Goal: Obtain resource: Obtain resource

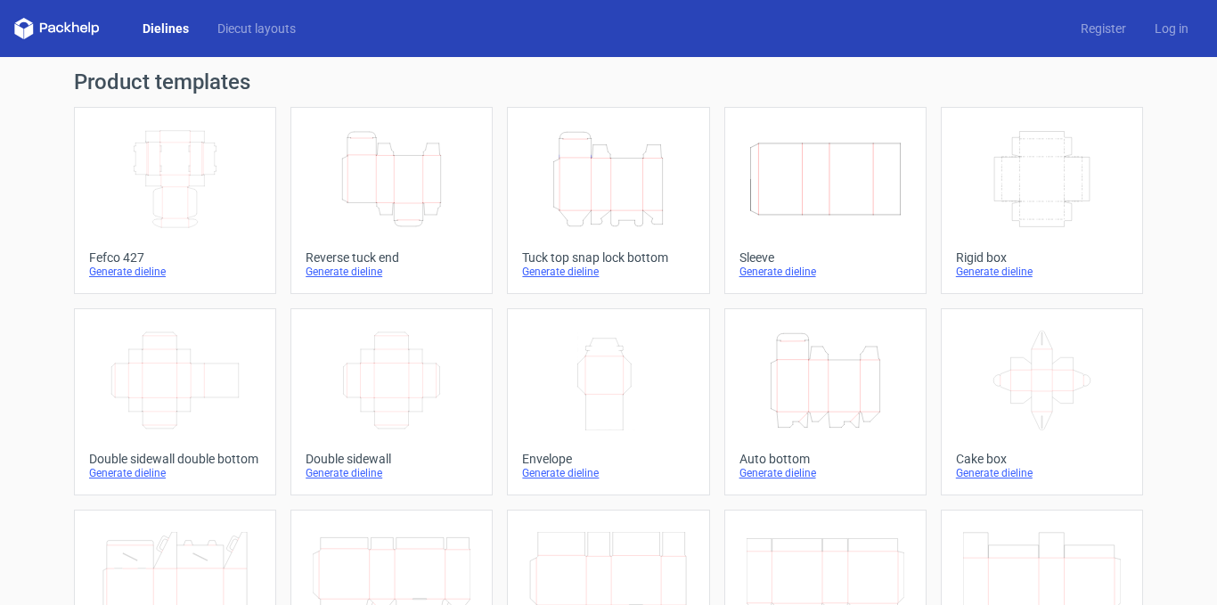
click at [559, 273] on div "Generate dieline" at bounding box center [608, 272] width 172 height 14
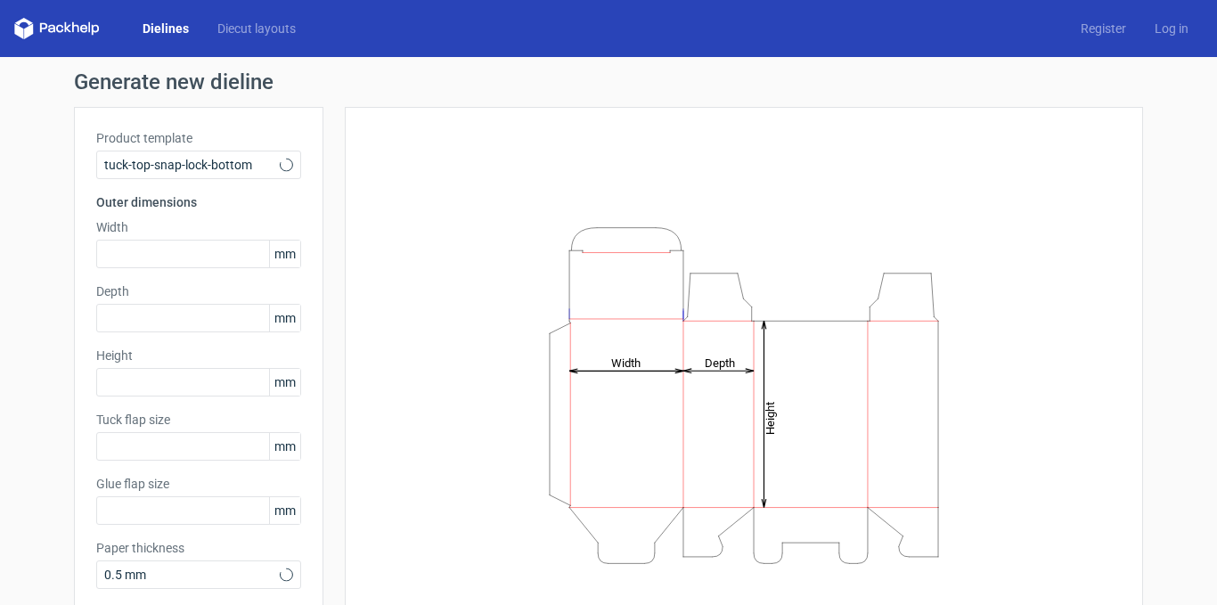
type input "15"
type input "10"
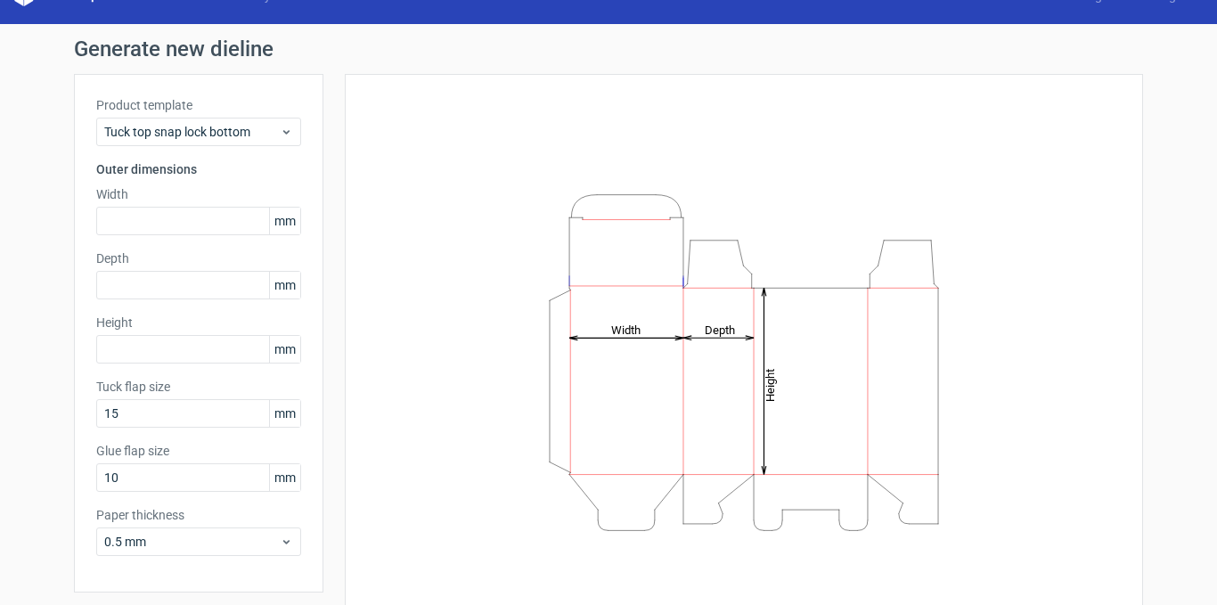
scroll to position [93, 0]
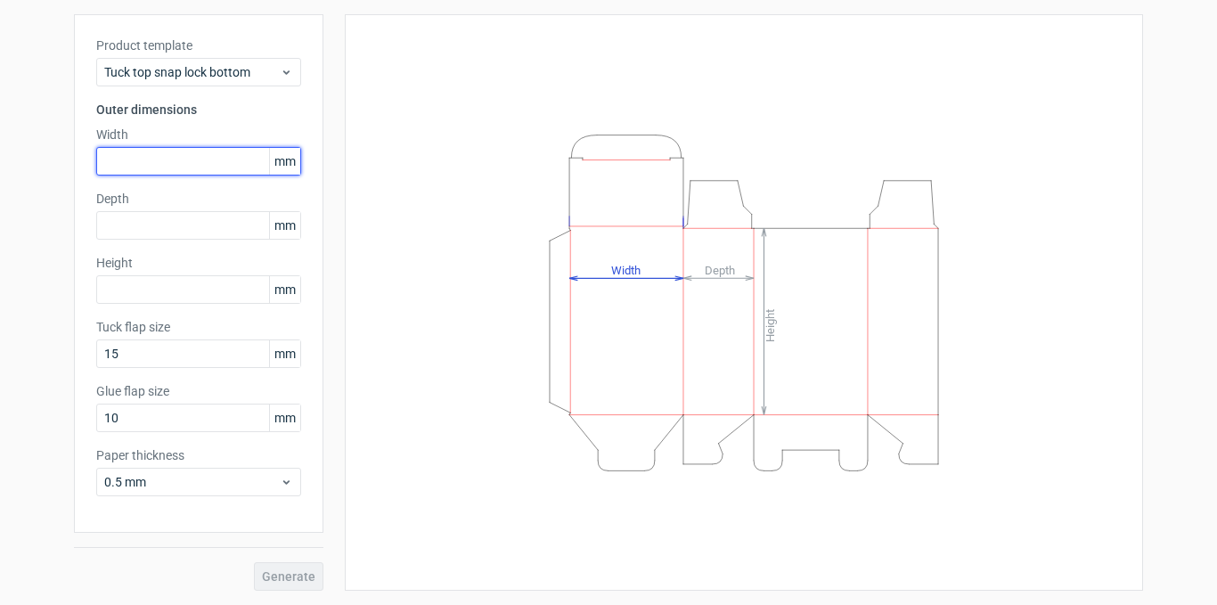
click at [208, 161] on input "text" at bounding box center [198, 161] width 205 height 29
type input "180"
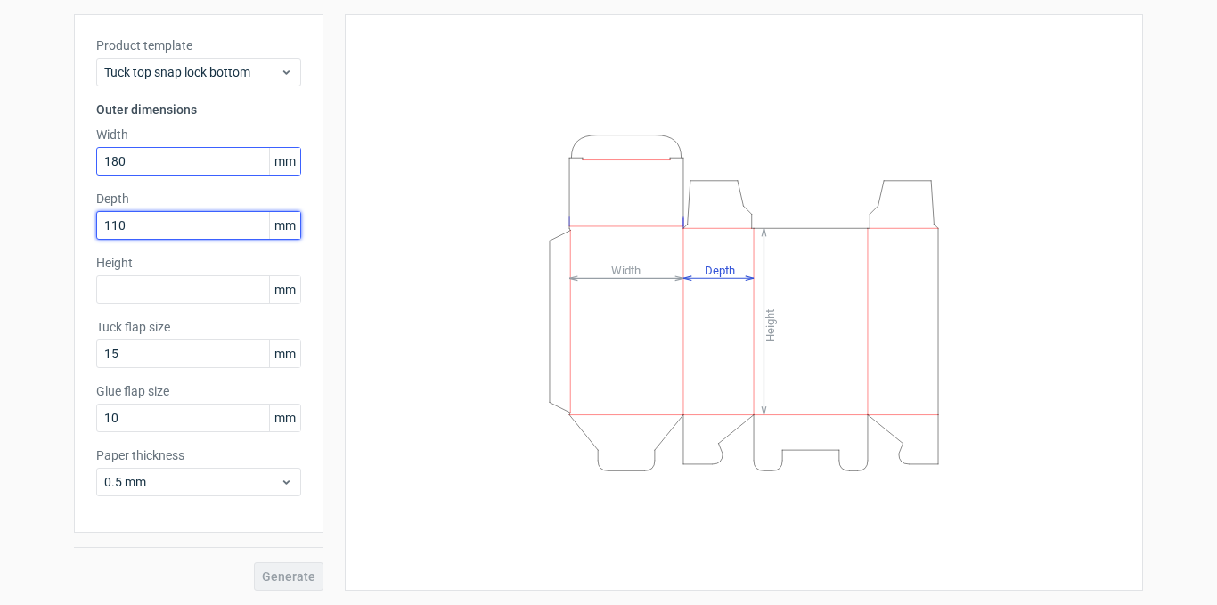
type input "110"
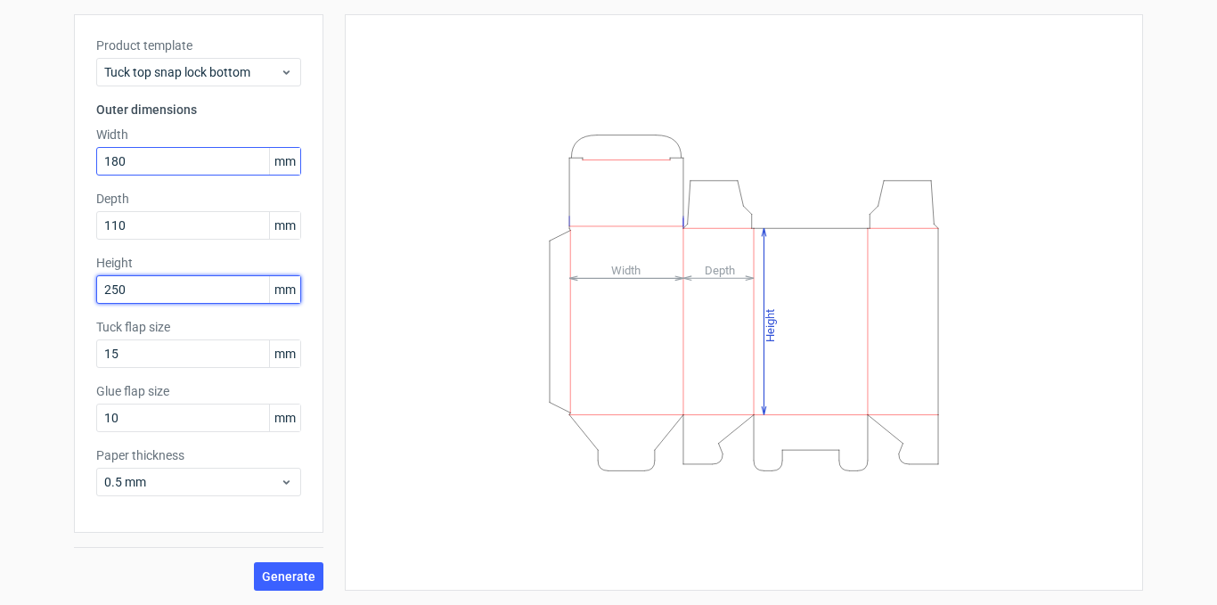
type input "250"
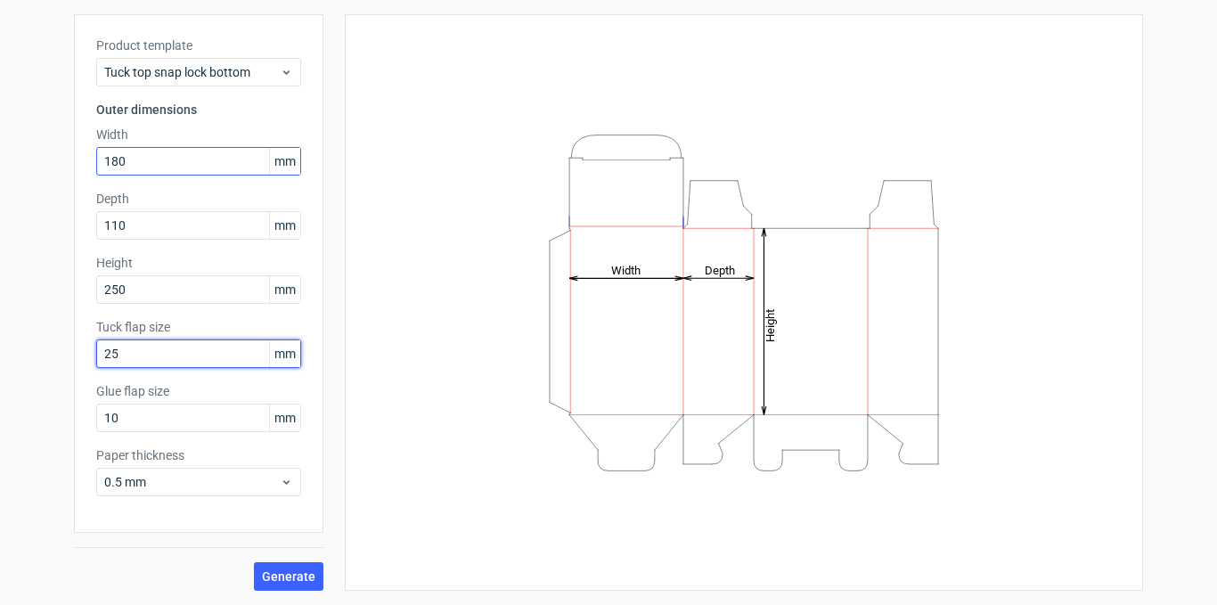
type input "25"
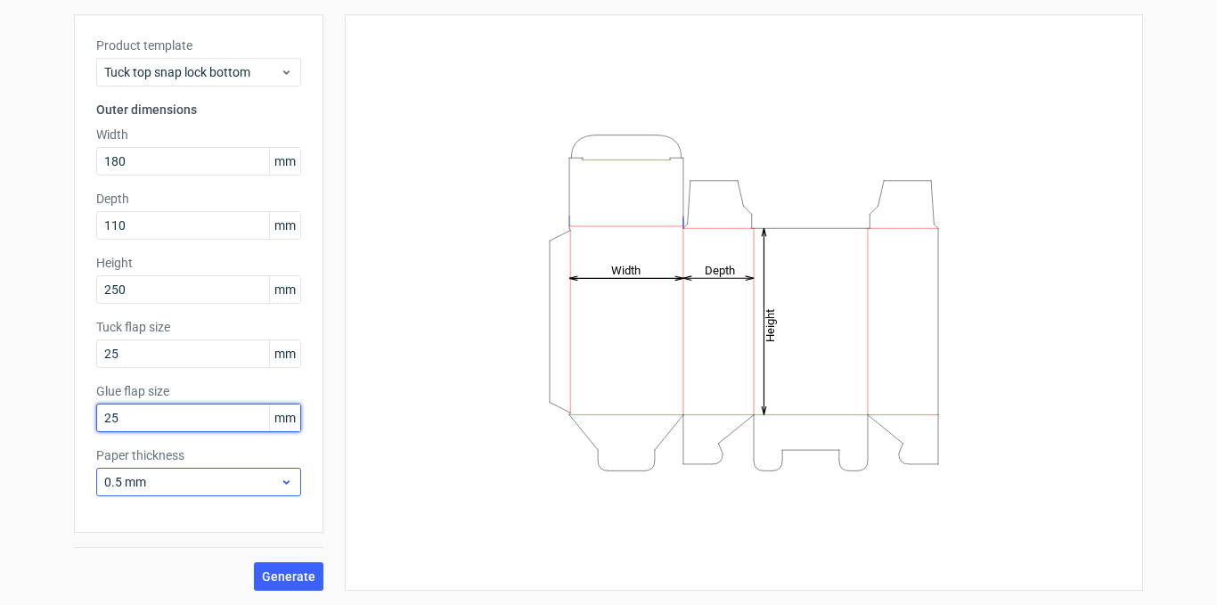
type input "25"
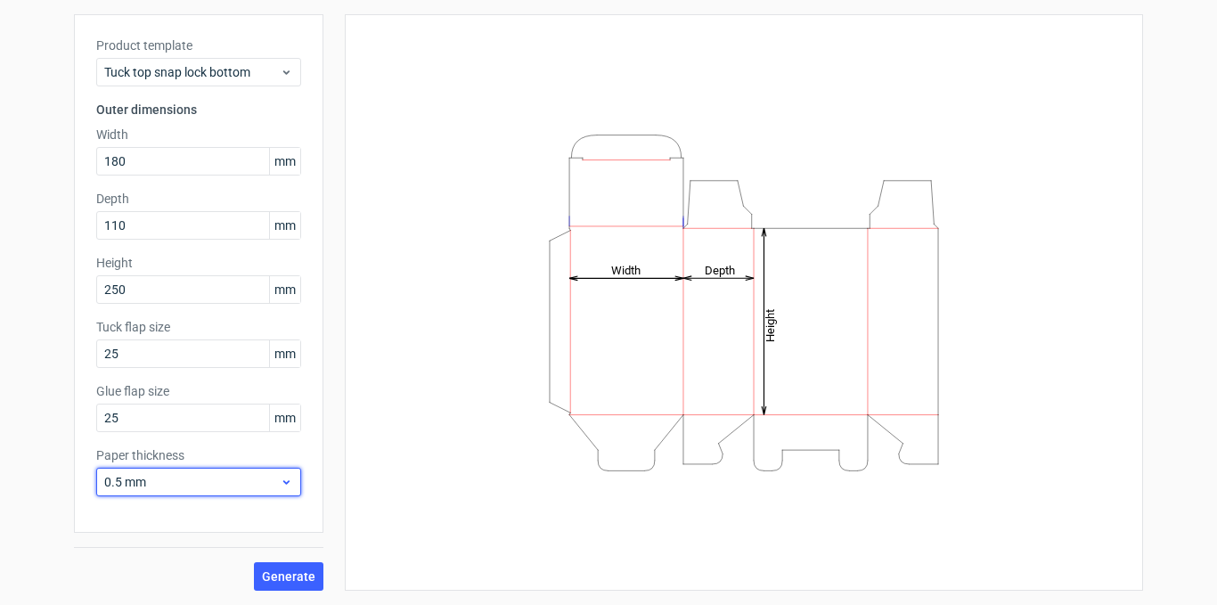
click at [280, 487] on icon at bounding box center [286, 482] width 13 height 14
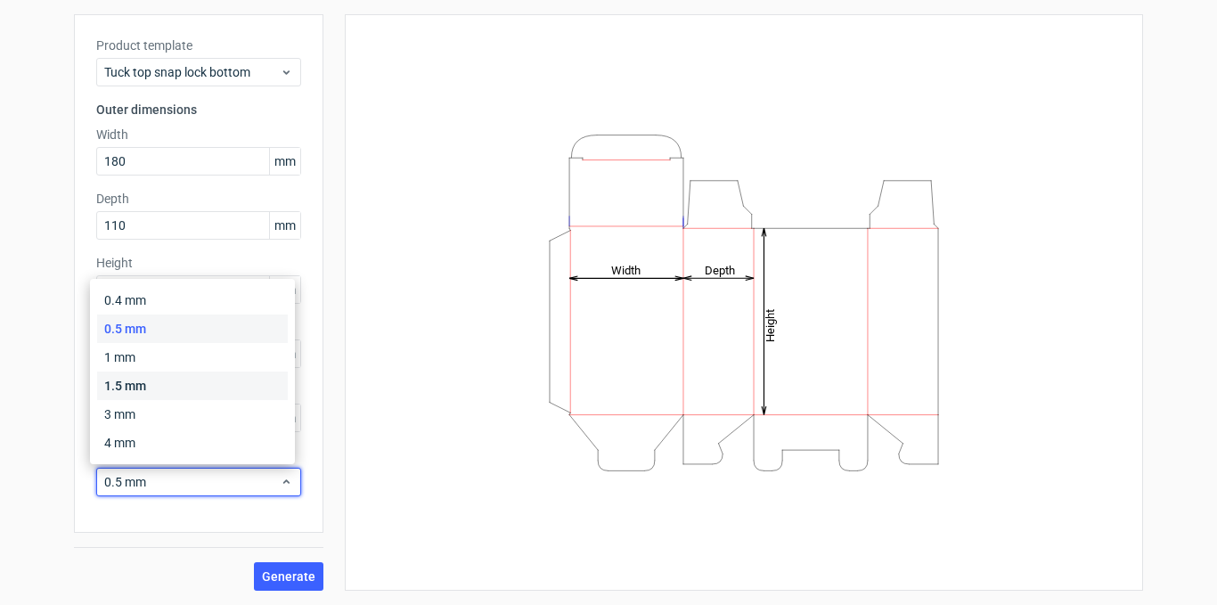
click at [152, 383] on div "1.5 mm" at bounding box center [192, 386] width 191 height 29
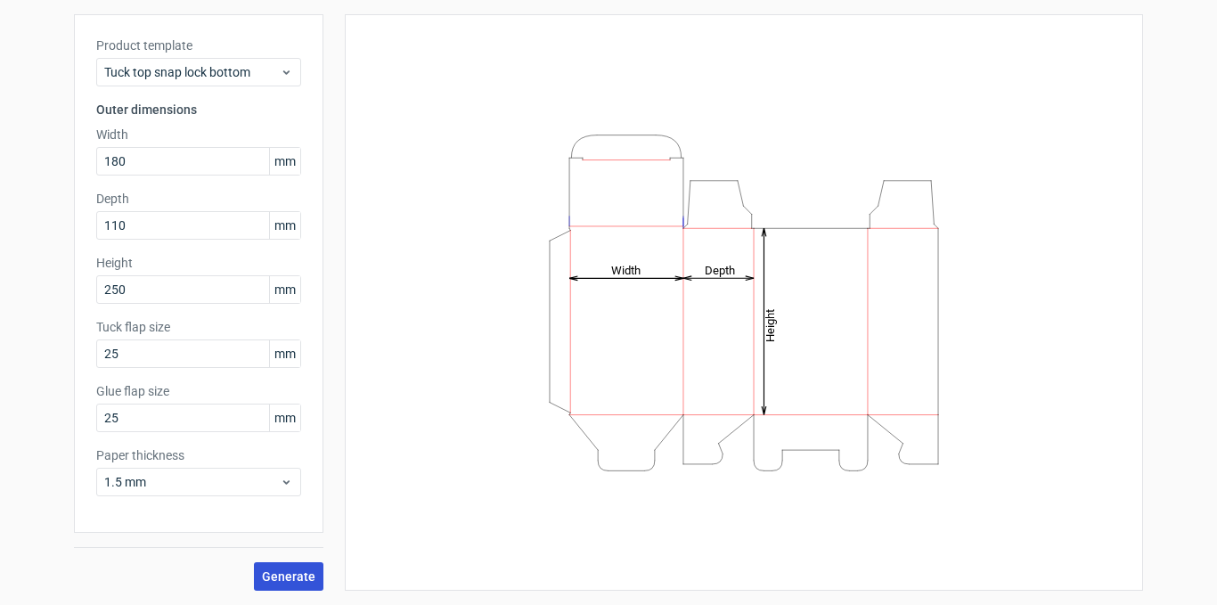
click at [282, 570] on span "Generate" at bounding box center [288, 576] width 53 height 12
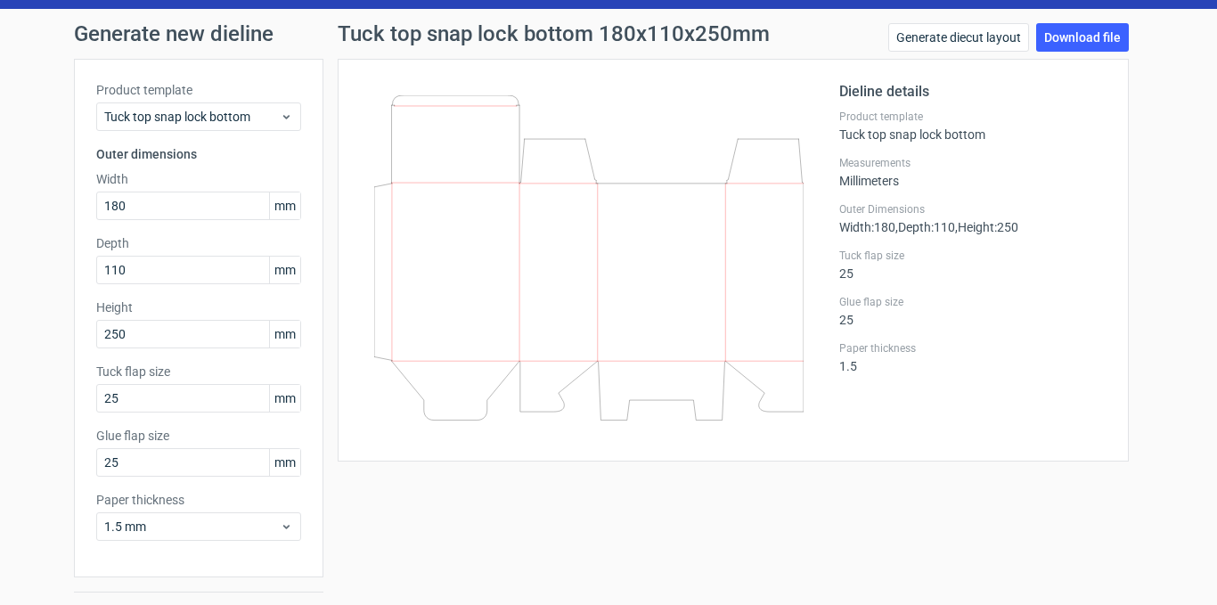
scroll to position [4, 0]
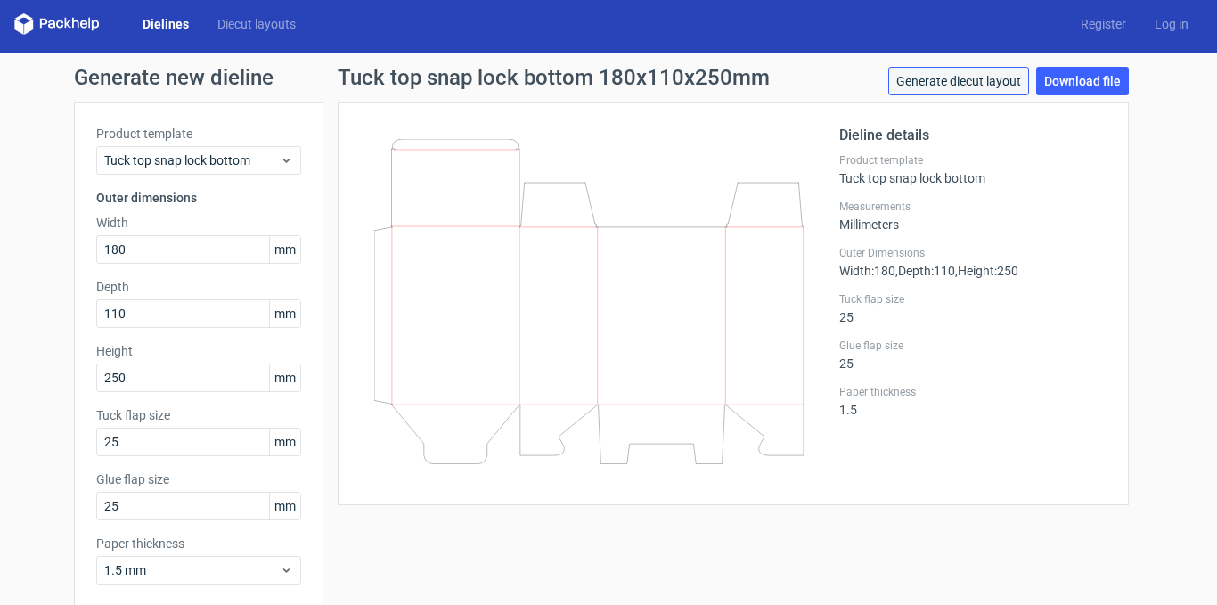
click at [959, 79] on link "Generate diecut layout" at bounding box center [958, 81] width 141 height 29
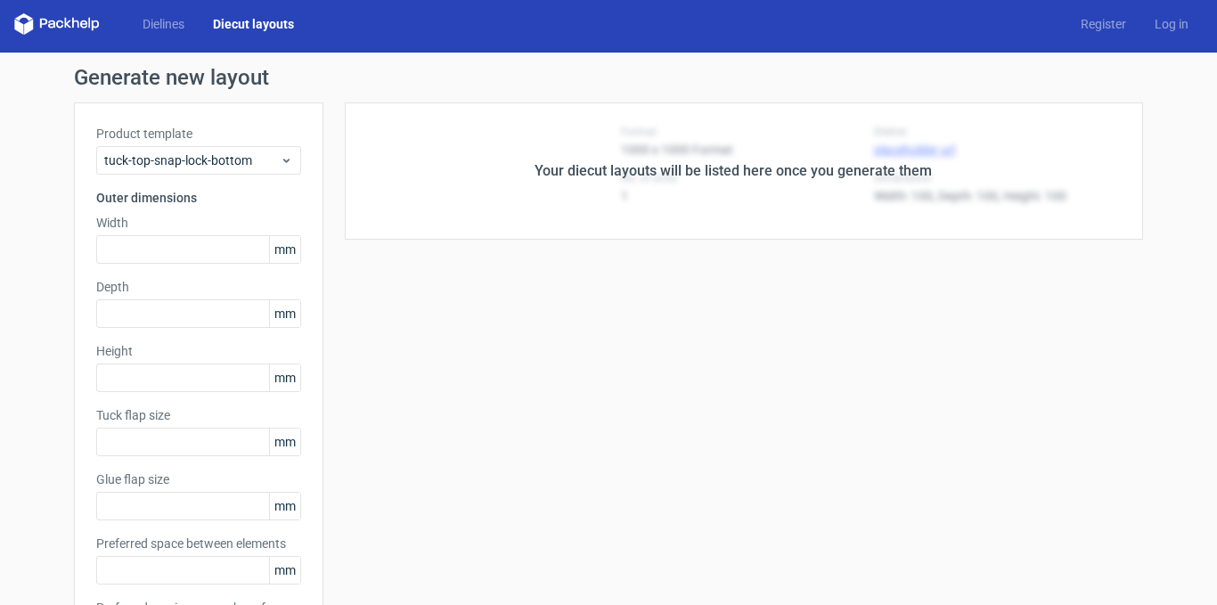
type input "180"
type input "110"
type input "250"
type input "25"
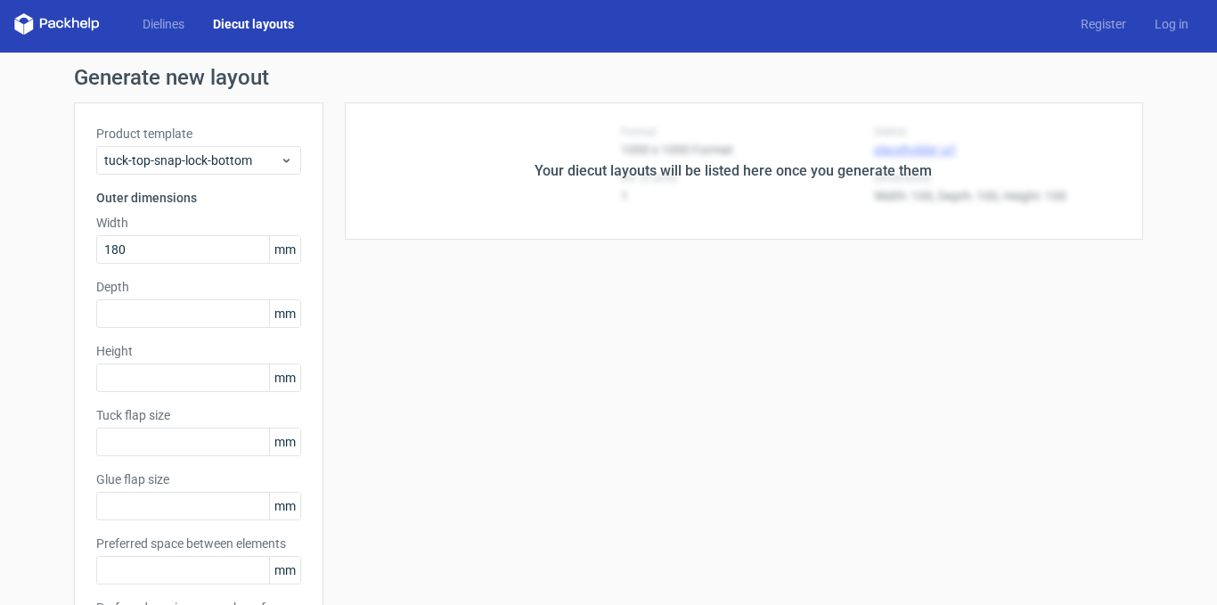
type input "5"
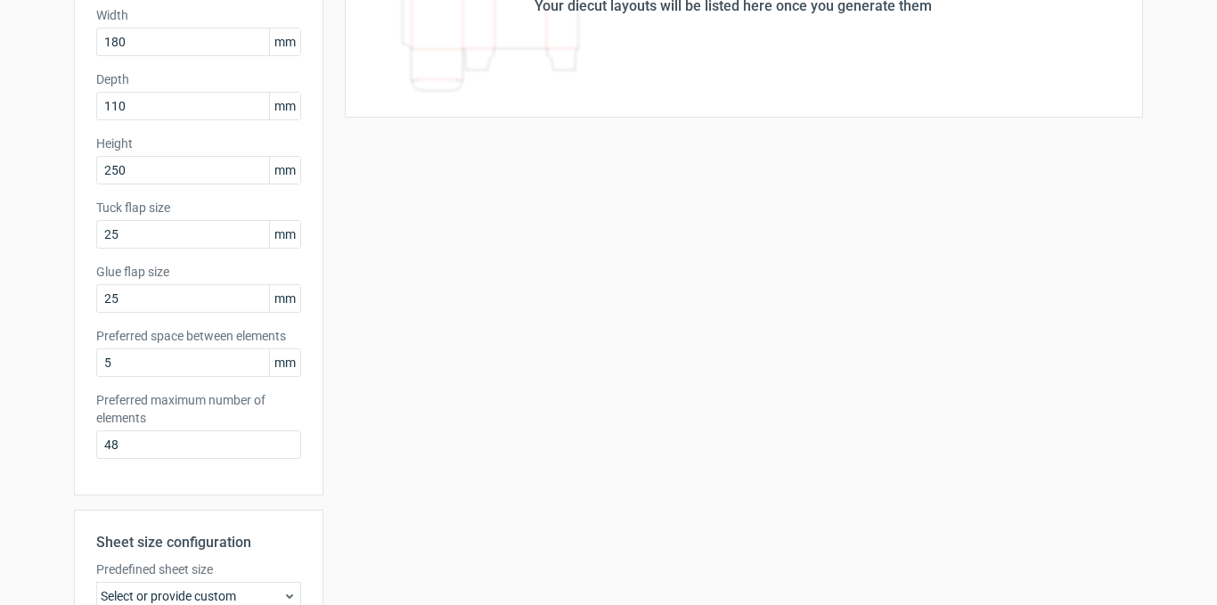
scroll to position [217, 0]
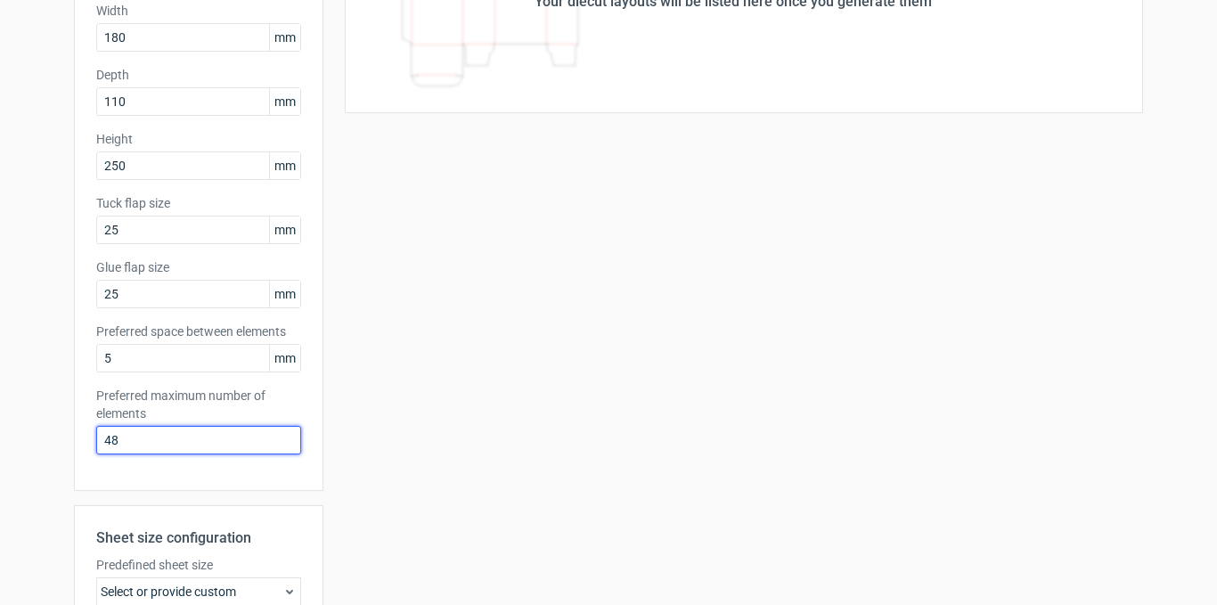
drag, startPoint x: 147, startPoint y: 442, endPoint x: 60, endPoint y: 437, distance: 87.5
click at [60, 437] on div "Generate new layout Product template Tuck top snap lock bottom Outer dimensions…" at bounding box center [608, 355] width 1217 height 1031
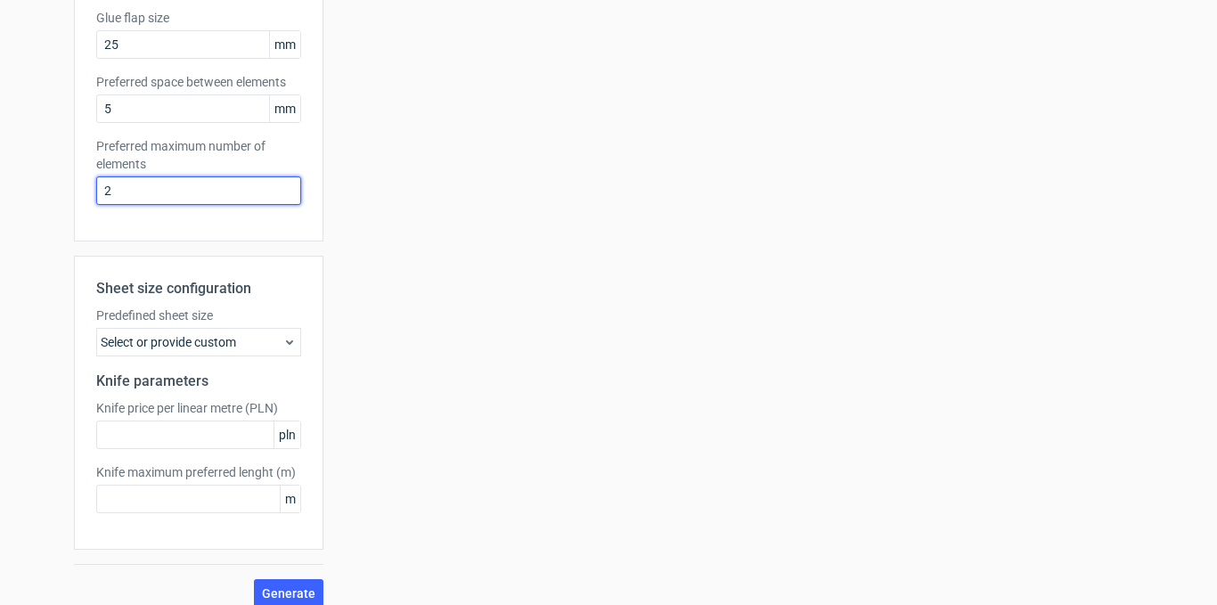
scroll to position [483, 0]
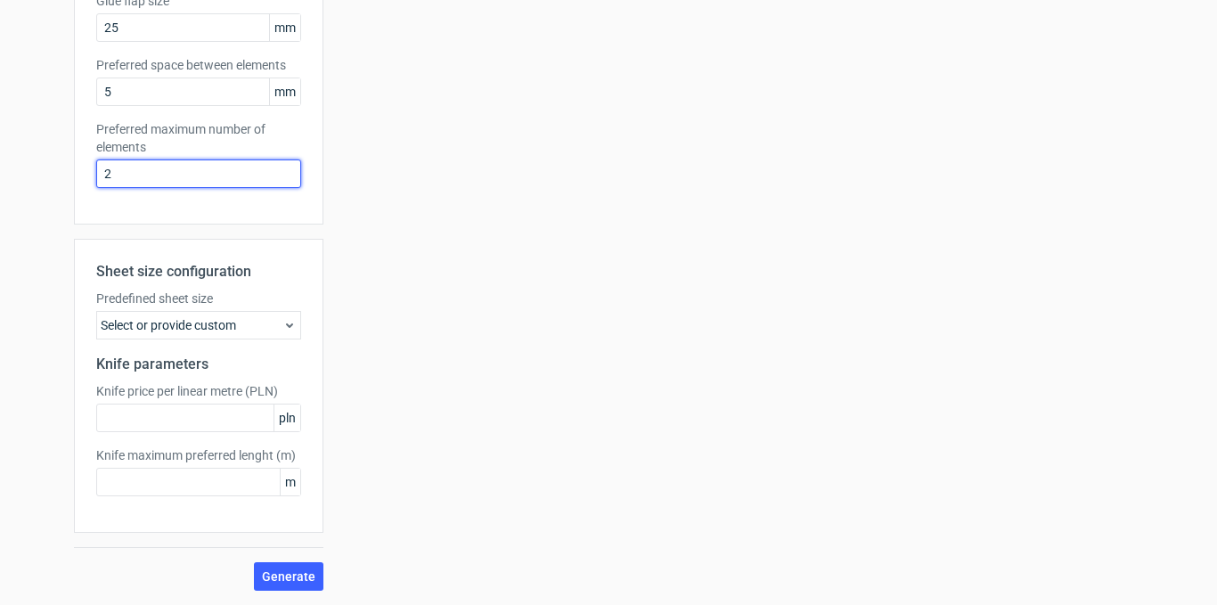
type input "2"
click at [286, 327] on use at bounding box center [289, 325] width 7 height 4
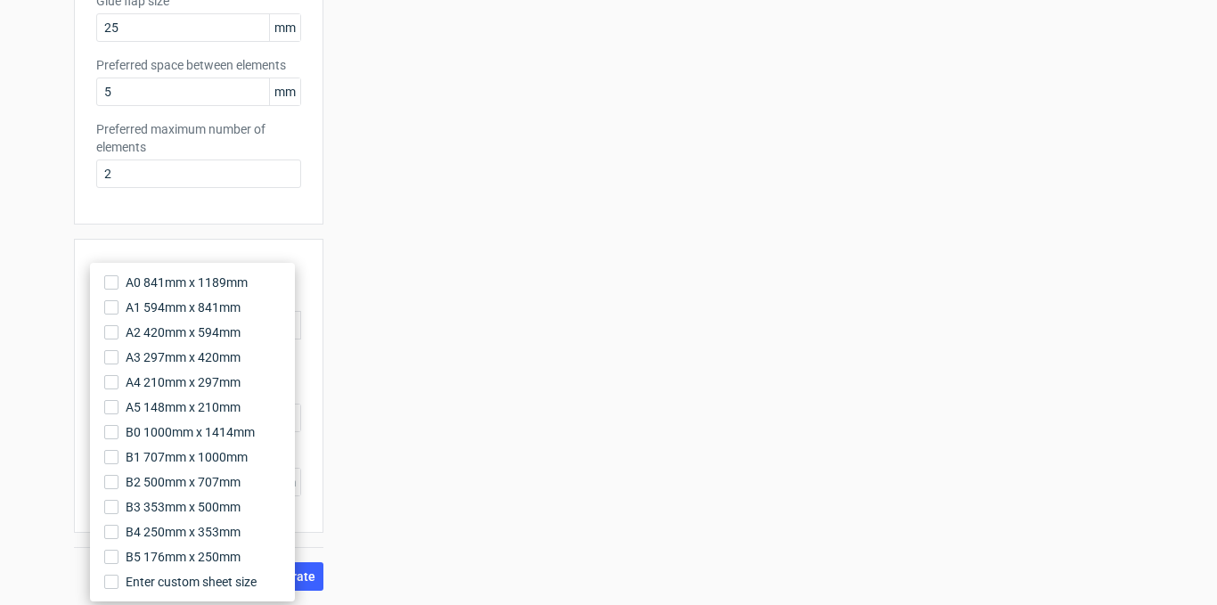
click at [323, 325] on div "Your diecut layouts will be listed here once you generate them Height Depth Wid…" at bounding box center [733, 107] width 820 height 967
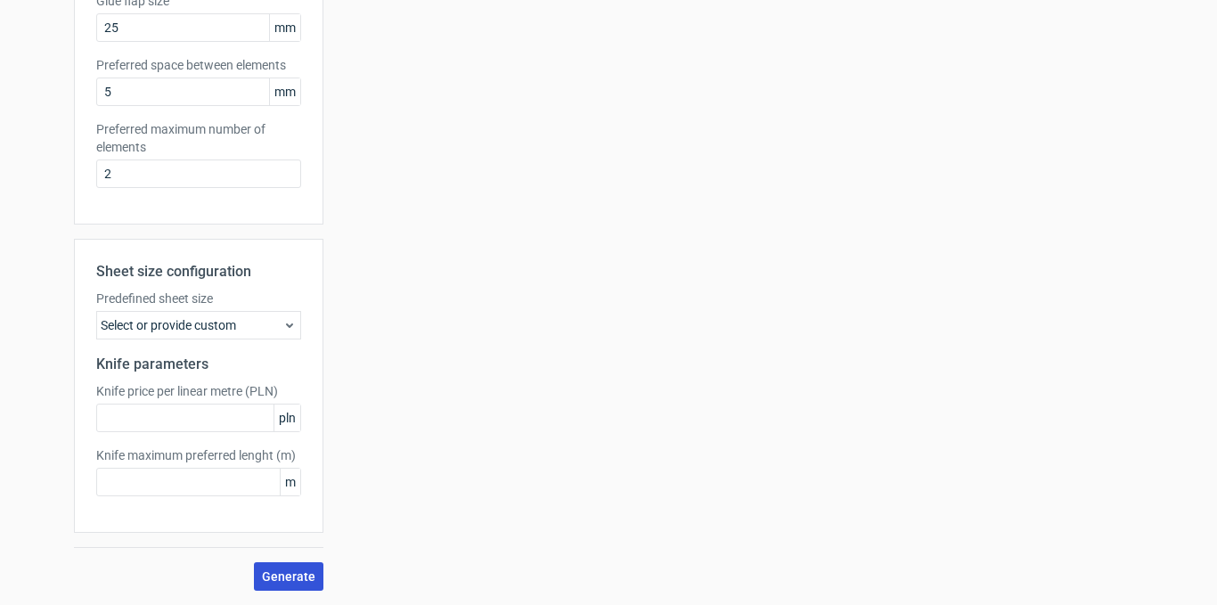
click at [279, 575] on span "Generate" at bounding box center [288, 576] width 53 height 12
click at [278, 578] on span "Generate" at bounding box center [288, 576] width 53 height 12
click at [864, 422] on div "Your diecut layouts will be listed here once you generate them Height Depth Wid…" at bounding box center [733, 107] width 820 height 967
click at [265, 573] on span "Generate" at bounding box center [288, 576] width 53 height 12
click at [284, 570] on span "Generate" at bounding box center [288, 576] width 53 height 12
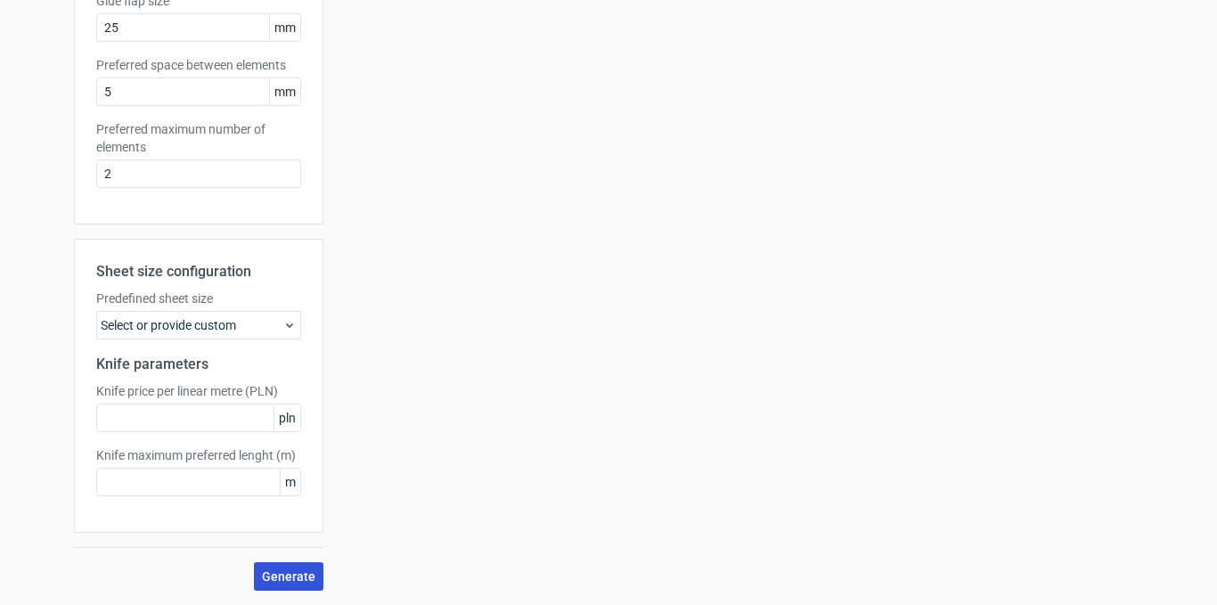
click at [282, 575] on span "Generate" at bounding box center [288, 576] width 53 height 12
click at [280, 577] on span "Generate" at bounding box center [288, 576] width 53 height 12
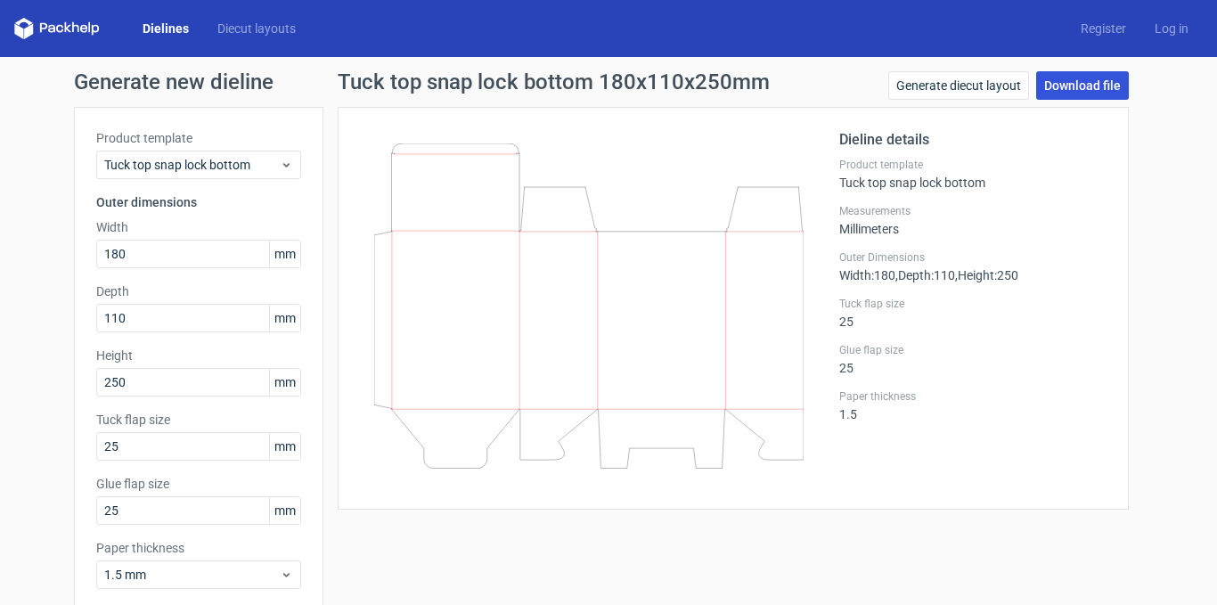
click at [1070, 89] on link "Download file" at bounding box center [1082, 85] width 93 height 29
